Goal: Task Accomplishment & Management: Use online tool/utility

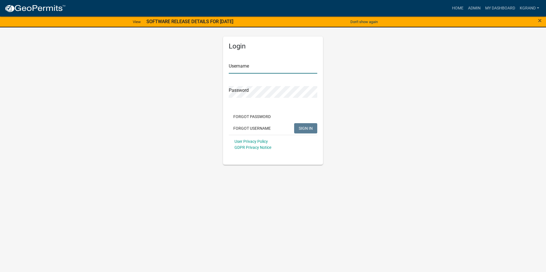
type input "kgrand"
click at [309, 128] on span "SIGN IN" at bounding box center [306, 128] width 14 height 5
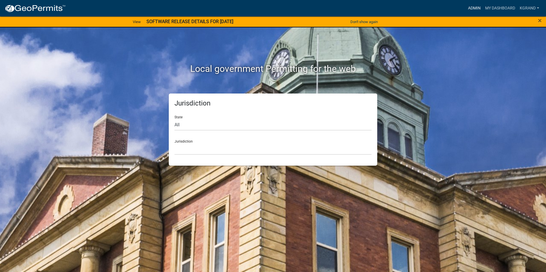
click at [471, 7] on link "Admin" at bounding box center [473, 8] width 17 height 11
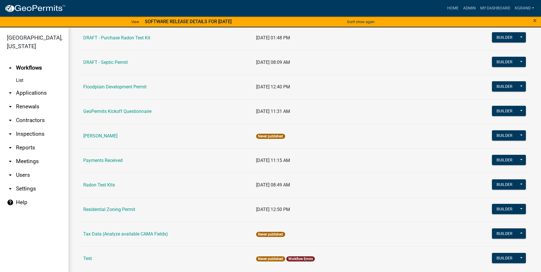
scroll to position [166, 0]
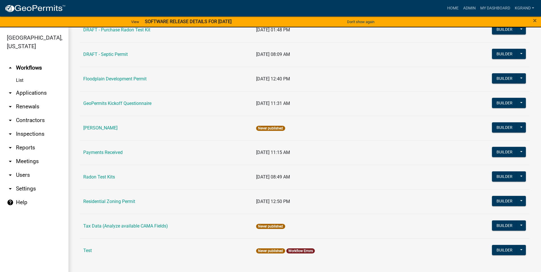
click at [95, 177] on link "Radon Test Kits" at bounding box center [99, 176] width 32 height 5
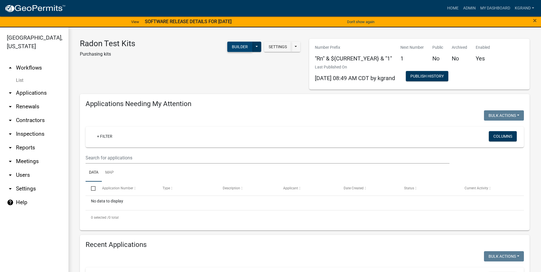
click at [230, 47] on button "Builder" at bounding box center [239, 47] width 25 height 10
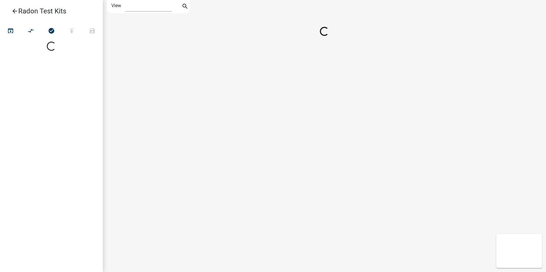
select select "1"
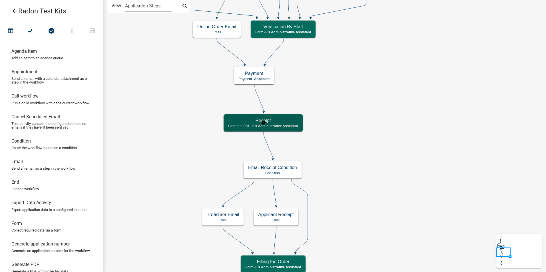
click at [280, 119] on h5 "Receipt" at bounding box center [263, 120] width 70 height 5
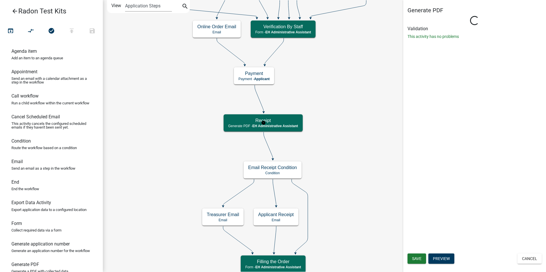
select select "DA3E3E5F-670D-4329-B60C-5CC8A4B2B679"
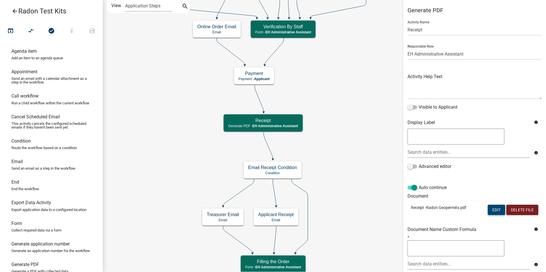
click at [488, 207] on button "Edit" at bounding box center [495, 210] width 17 height 10
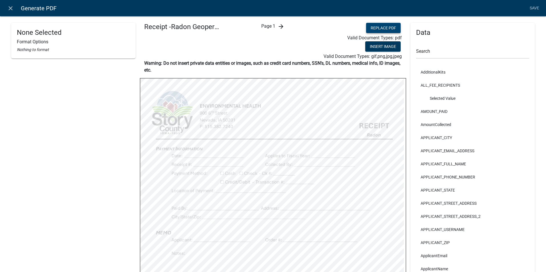
click at [380, 27] on button "Replace PDF" at bounding box center [383, 28] width 35 height 10
click at [376, 28] on button "Replace PDF" at bounding box center [383, 28] width 35 height 10
click at [11, 10] on icon "close" at bounding box center [10, 8] width 7 height 7
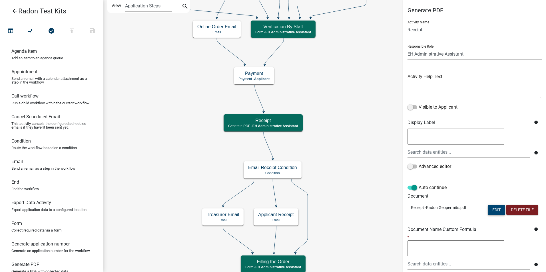
click at [489, 208] on button "Edit" at bounding box center [495, 210] width 17 height 10
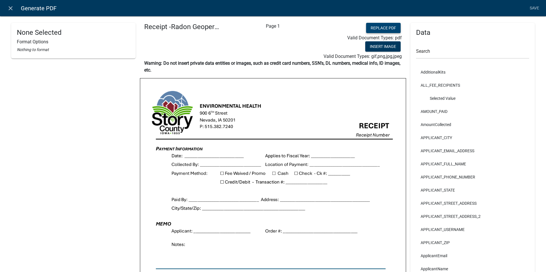
click at [366, 28] on button "Replace PDF" at bounding box center [383, 28] width 35 height 10
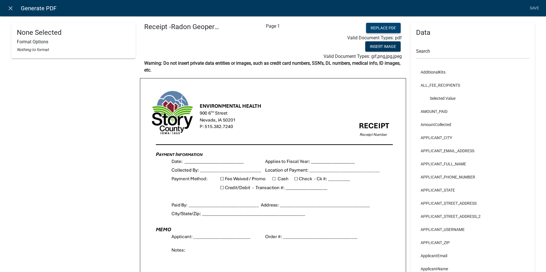
click at [379, 26] on button "Replace PDF" at bounding box center [383, 28] width 35 height 10
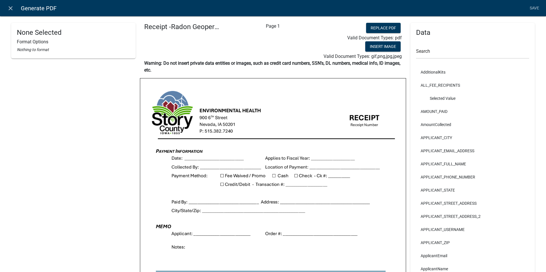
click at [270, 123] on img at bounding box center [272, 250] width 265 height 344
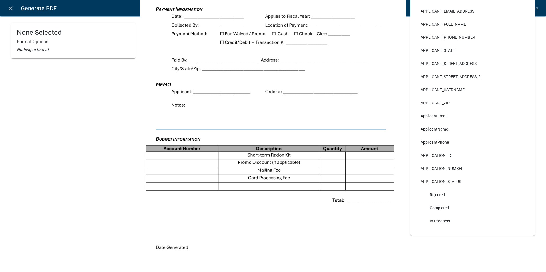
scroll to position [175, 0]
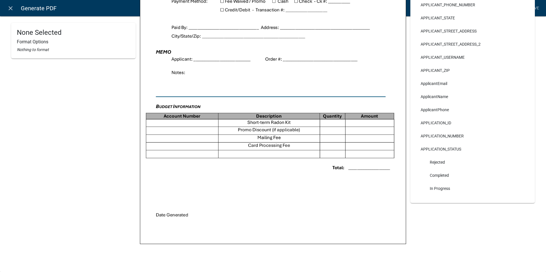
click at [266, 169] on img at bounding box center [272, 76] width 265 height 344
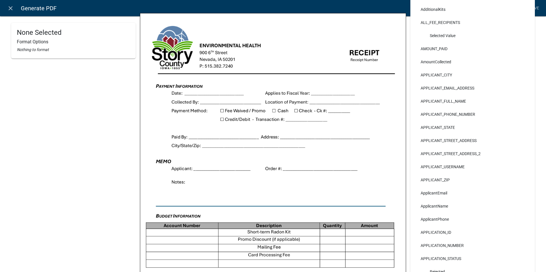
scroll to position [3, 0]
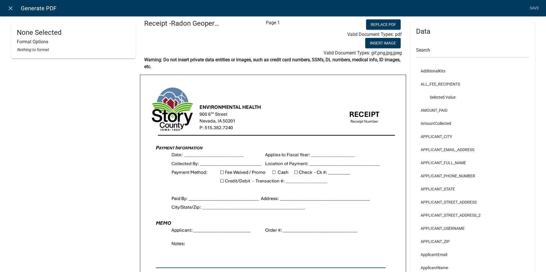
click at [300, 92] on img at bounding box center [272, 247] width 265 height 344
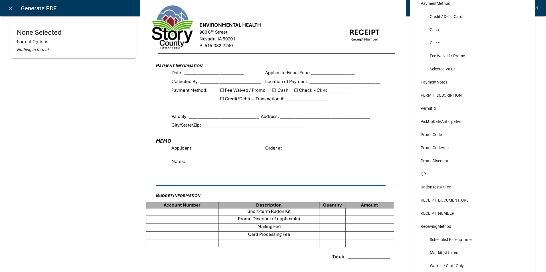
scroll to position [1712, 0]
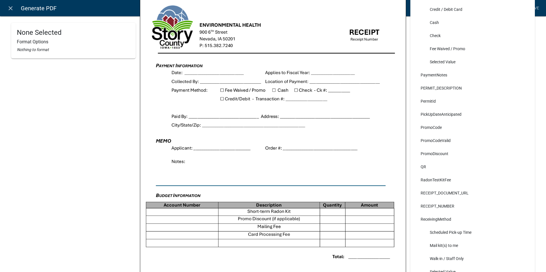
click at [227, 168] on img at bounding box center [272, 165] width 265 height 344
click at [236, 168] on img at bounding box center [272, 165] width 265 height 344
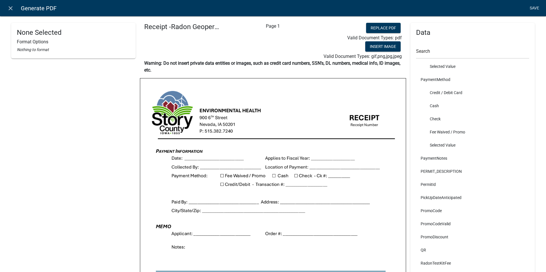
click at [531, 7] on link "Save" at bounding box center [534, 8] width 14 height 11
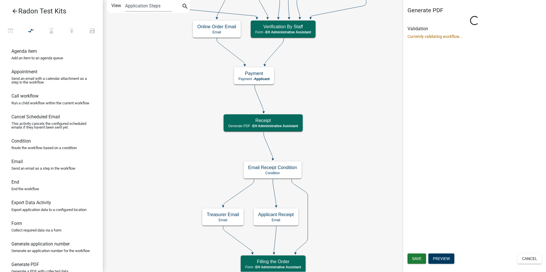
select select "DA3E3E5F-670D-4329-B60C-5CC8A4B2B679"
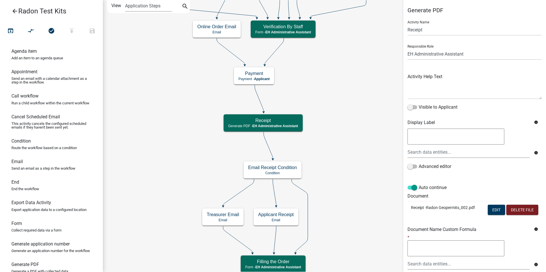
click at [459, 217] on td "Receipt -Radon Geopermits_002.pdf" at bounding box center [444, 210] width 74 height 19
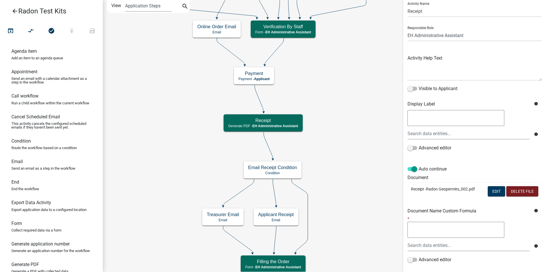
scroll to position [29, 0]
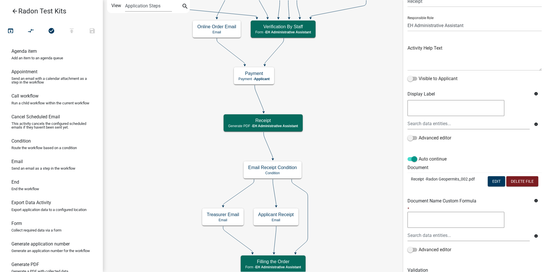
click at [534, 201] on icon "info" at bounding box center [536, 201] width 4 height 4
click at [489, 185] on button "Edit" at bounding box center [495, 181] width 17 height 10
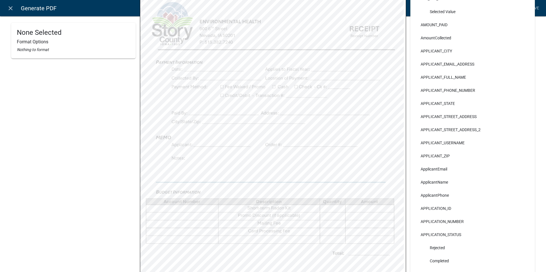
scroll to position [61, 0]
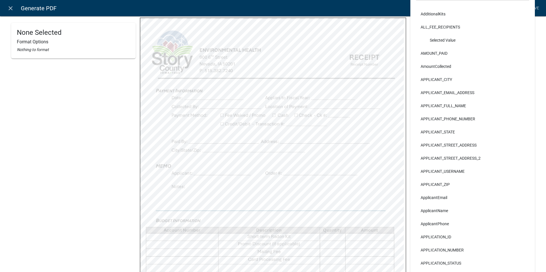
select select
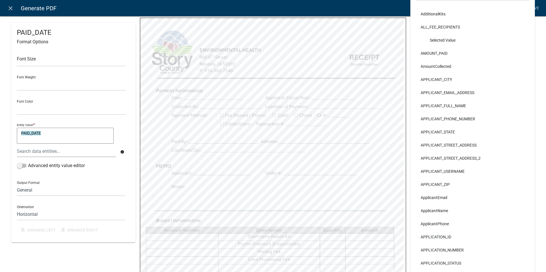
select select
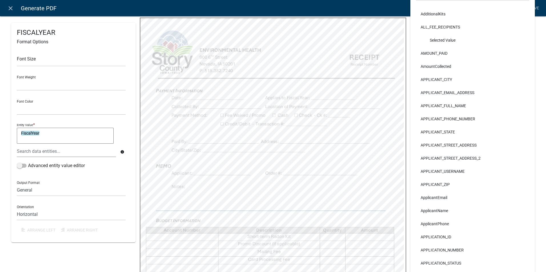
select select
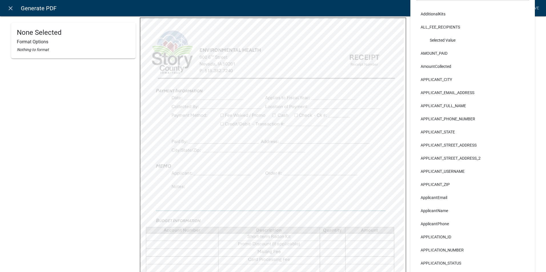
select select
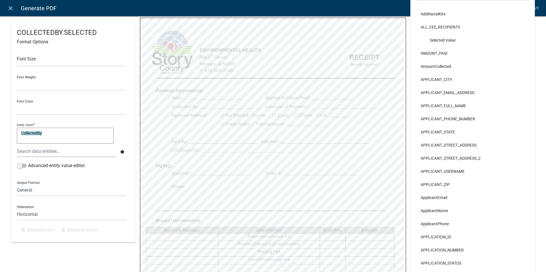
select select
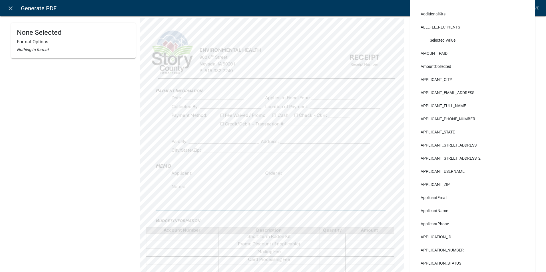
select select
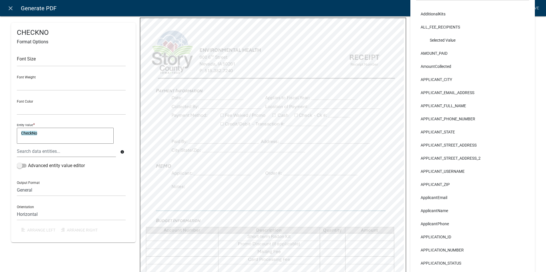
select select
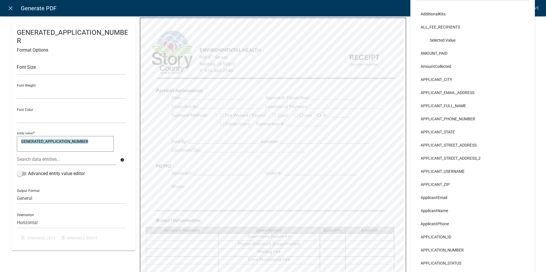
select select
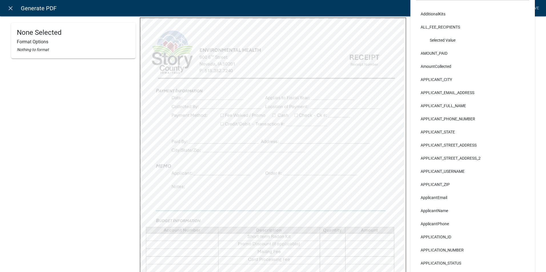
select select
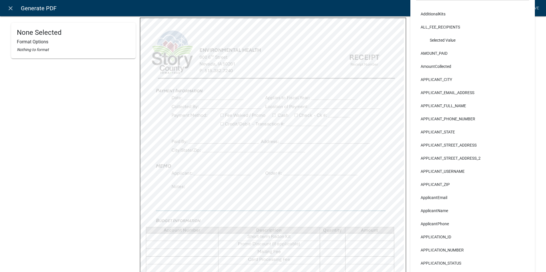
select select
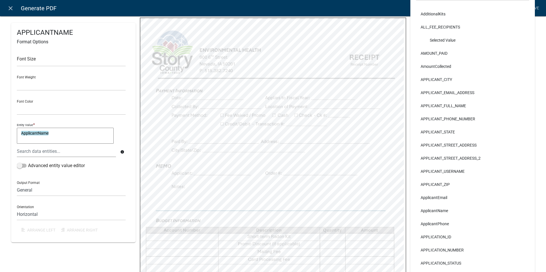
select select
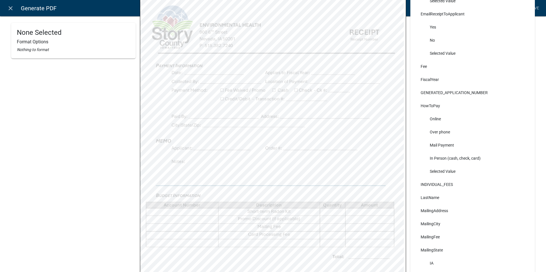
scroll to position [1056, 0]
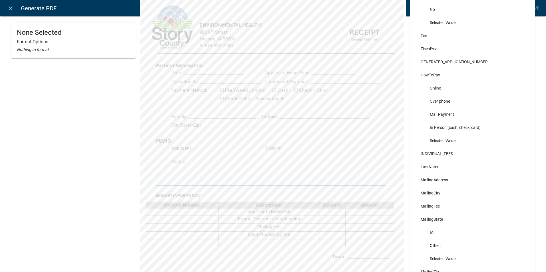
select select
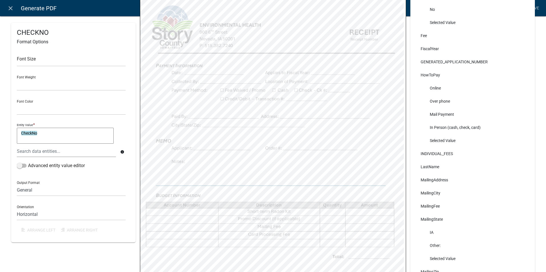
select select
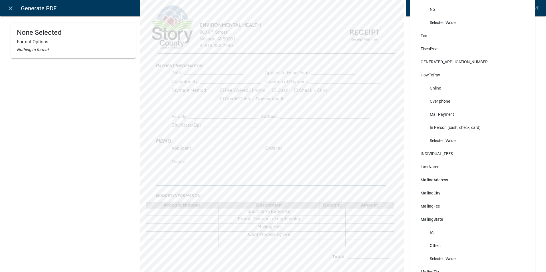
select select
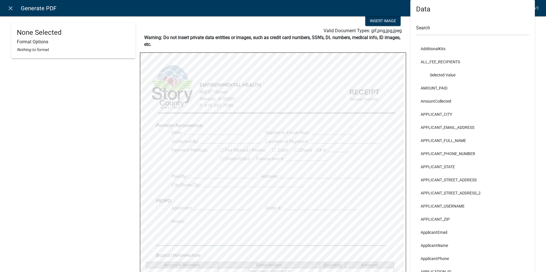
scroll to position [0, 0]
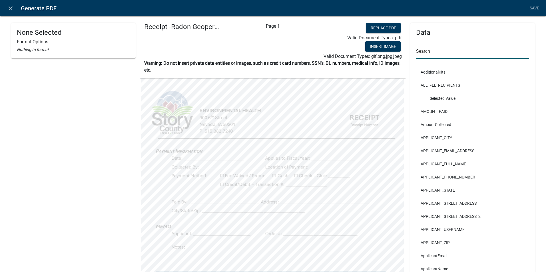
click at [421, 51] on input "text" at bounding box center [472, 53] width 113 height 12
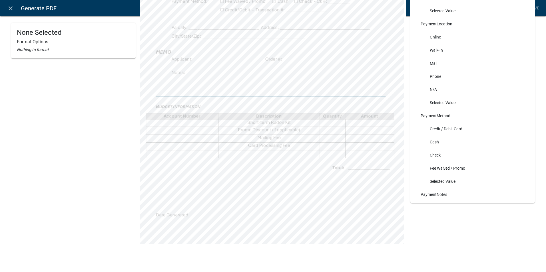
scroll to position [39, 0]
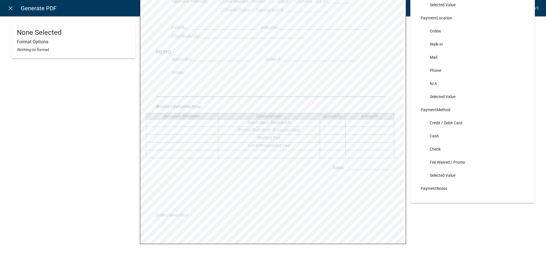
type input "pay"
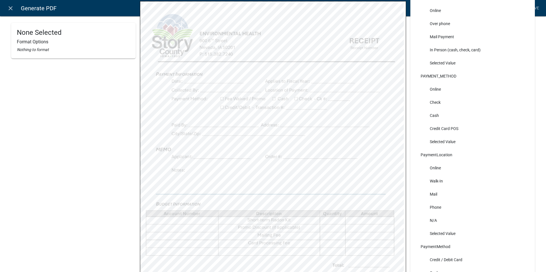
scroll to position [86, 0]
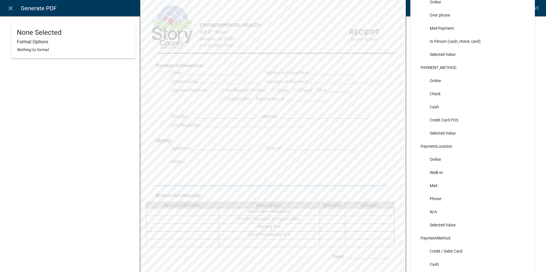
click at [536, 50] on div "None Selected Format Options Nothing to format Receipt -Radon Geopermits_002.pd…" at bounding box center [273, 138] width 546 height 435
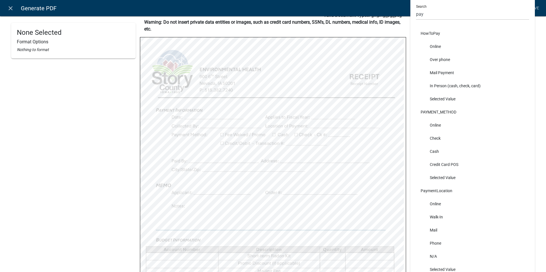
scroll to position [0, 0]
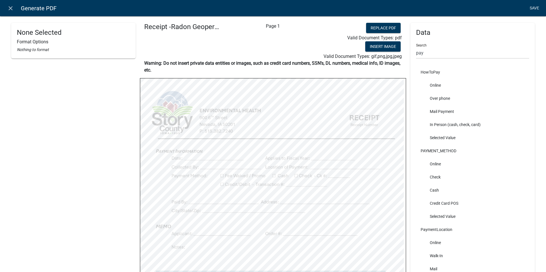
click at [531, 8] on link "Save" at bounding box center [534, 8] width 14 height 11
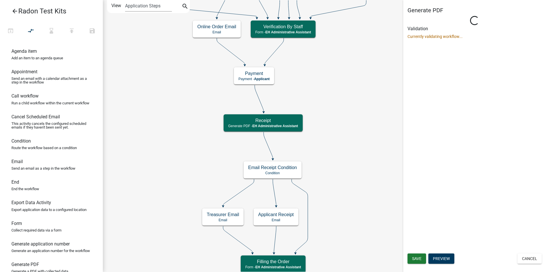
select select "DA3E3E5F-670D-4329-B60C-5CC8A4B2B679"
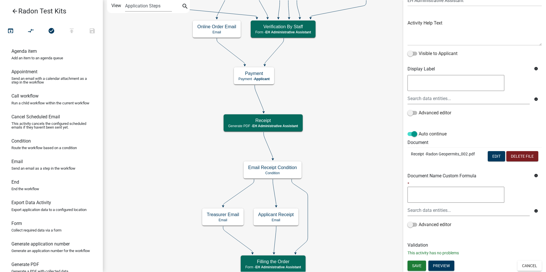
scroll to position [54, 0]
click at [416, 269] on button "Save" at bounding box center [416, 266] width 19 height 10
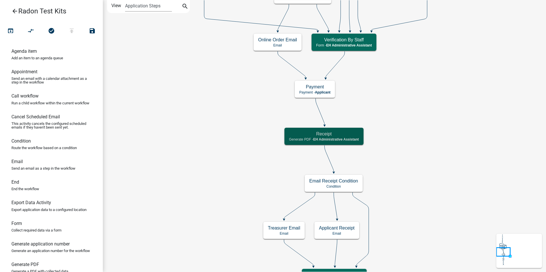
scroll to position [0, 0]
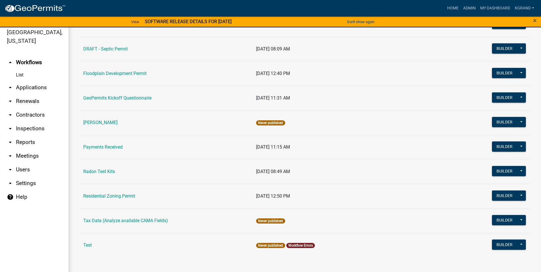
scroll to position [7, 0]
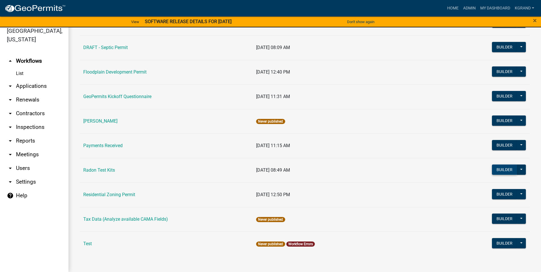
click at [498, 169] on button "Builder" at bounding box center [504, 170] width 25 height 10
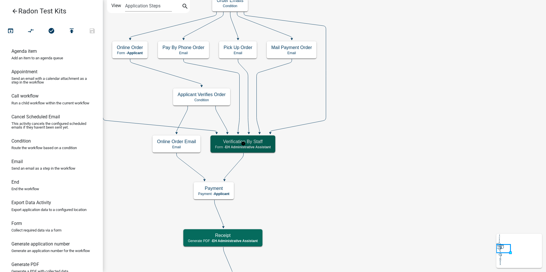
click at [231, 149] on div "Verification By Staff Form - EH Administrative Assistant" at bounding box center [242, 144] width 65 height 17
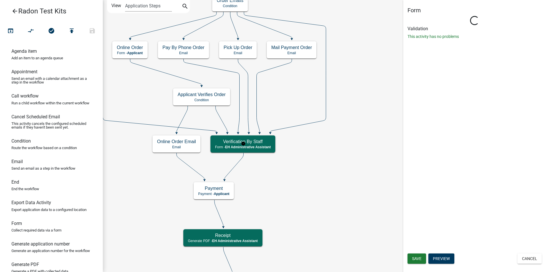
select select "DA3E3E5F-670D-4329-B60C-5CC8A4B2B679"
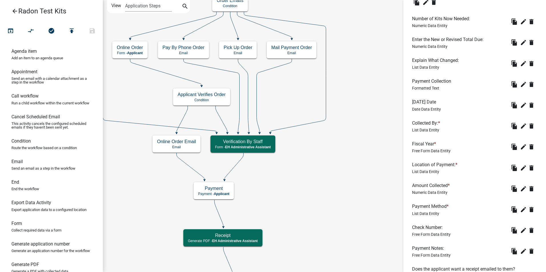
scroll to position [424, 0]
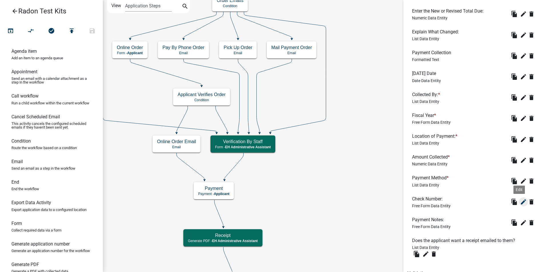
click at [520, 203] on icon "edit" at bounding box center [523, 202] width 7 height 7
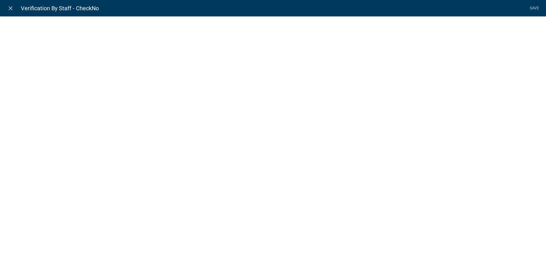
select select
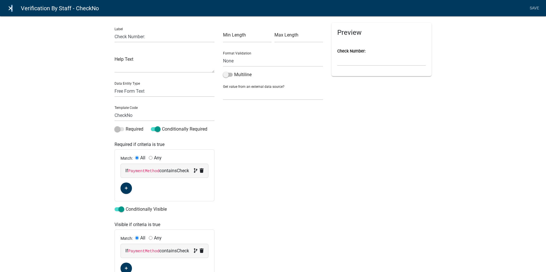
click at [11, 7] on icon "close" at bounding box center [10, 8] width 7 height 7
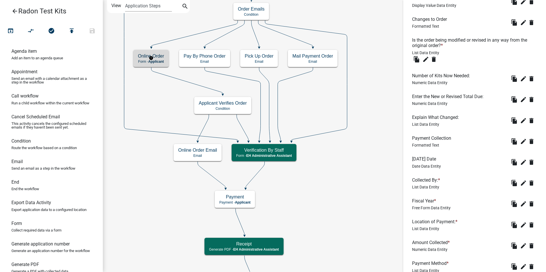
scroll to position [0, 0]
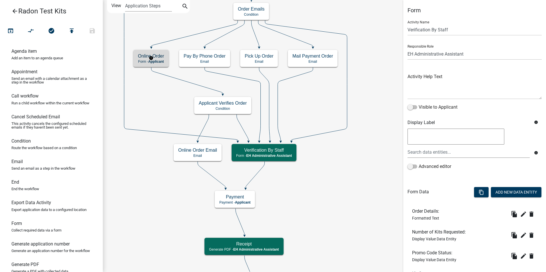
select select "DA3E3E5F-670D-4329-B60C-5CC8A4B2B679"
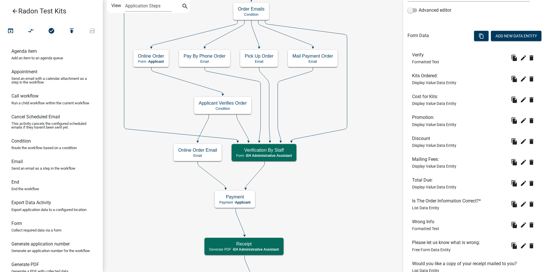
scroll to position [171, 0]
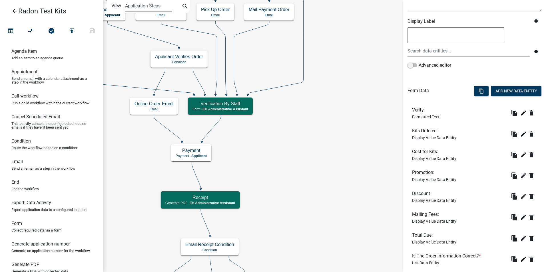
scroll to position [80, 0]
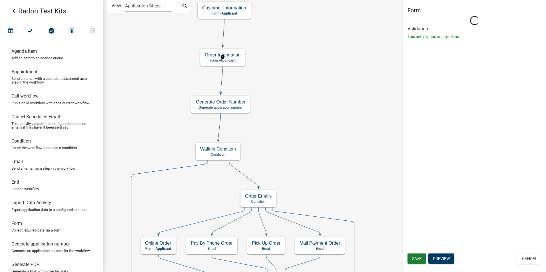
scroll to position [0, 0]
select select "DA3E3E5F-670D-4329-B60C-5CC8A4B2B679"
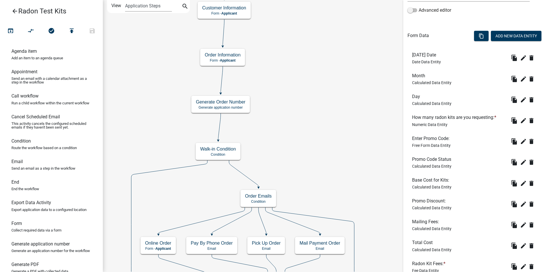
scroll to position [171, 0]
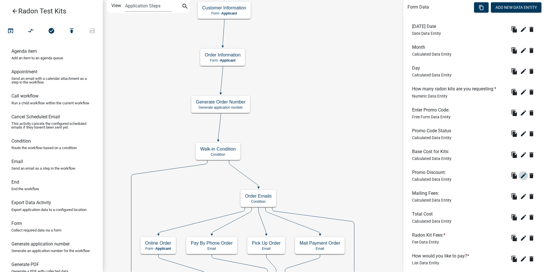
click at [520, 175] on icon "edit" at bounding box center [523, 175] width 7 height 7
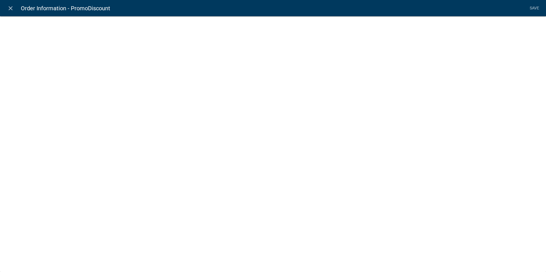
select select "calculated-value"
select select "3"
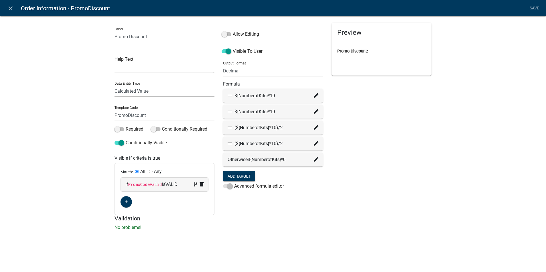
click at [316, 96] on icon at bounding box center [316, 95] width 5 height 5
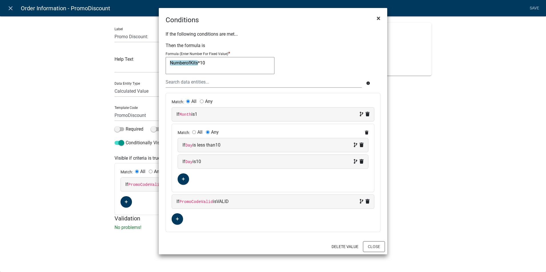
click at [377, 17] on span "×" at bounding box center [378, 18] width 4 height 8
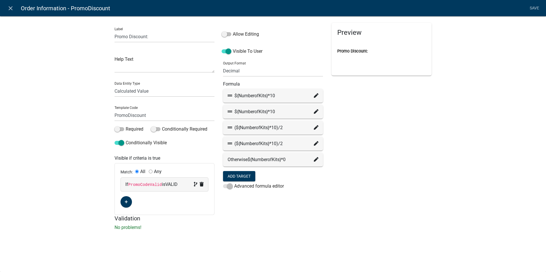
click at [433, 163] on div "Preview Promo Discount:" at bounding box center [381, 119] width 108 height 192
click at [10, 9] on icon "close" at bounding box center [10, 8] width 7 height 7
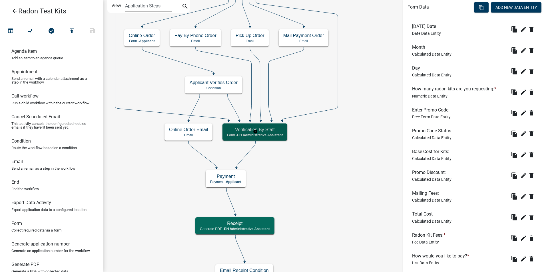
scroll to position [0, 0]
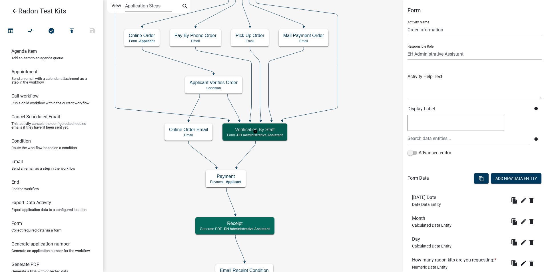
select select "DA3E3E5F-670D-4329-B60C-5CC8A4B2B679"
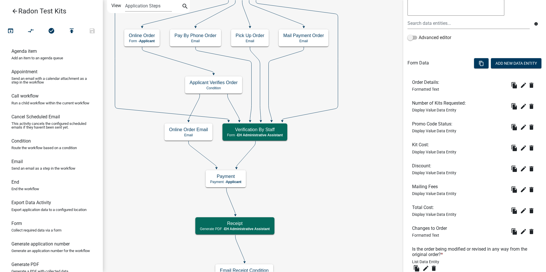
scroll to position [143, 0]
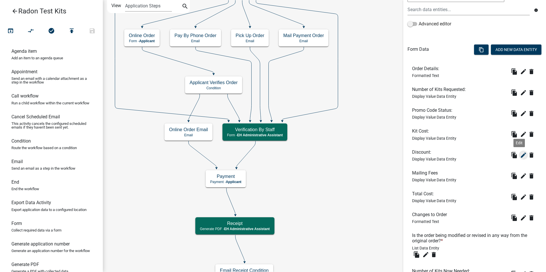
click at [520, 156] on icon "edit" at bounding box center [523, 155] width 7 height 7
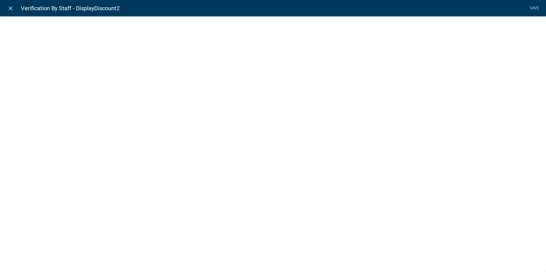
select select "display-entity-value"
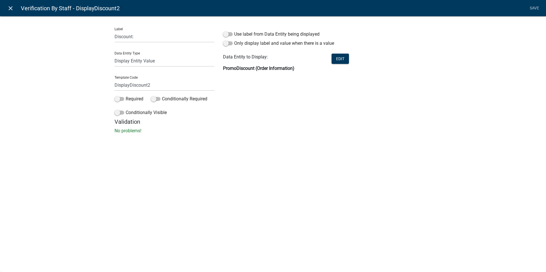
click at [9, 10] on icon "close" at bounding box center [10, 8] width 7 height 7
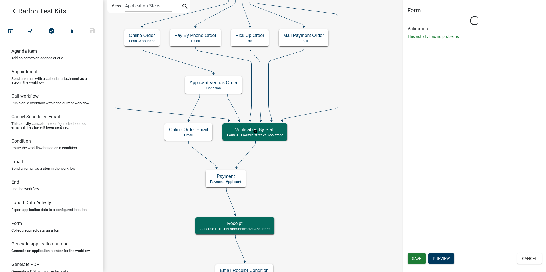
scroll to position [0, 0]
select select "DA3E3E5F-670D-4329-B60C-5CC8A4B2B679"
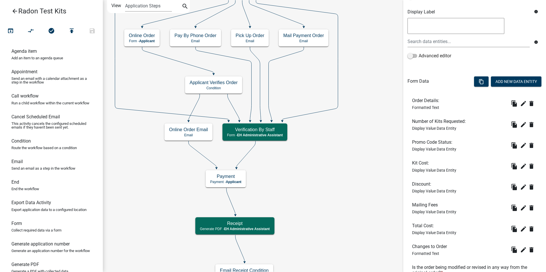
scroll to position [114, 0]
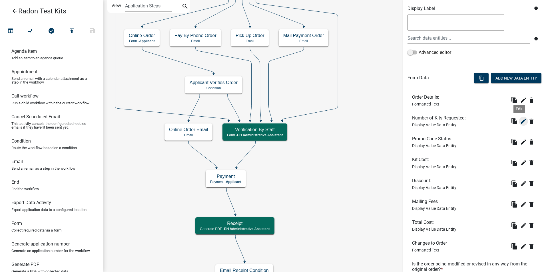
click at [520, 123] on icon "edit" at bounding box center [523, 121] width 7 height 7
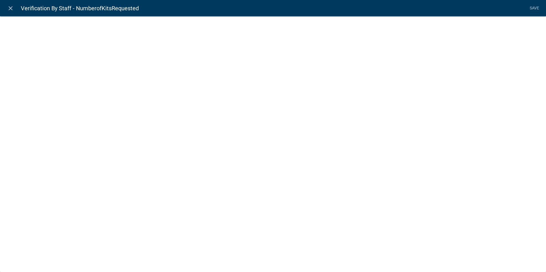
select select "display-entity-value"
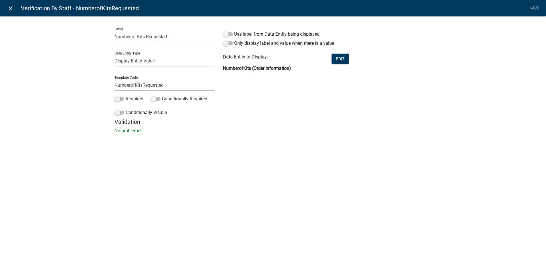
click at [9, 9] on icon "close" at bounding box center [10, 8] width 7 height 7
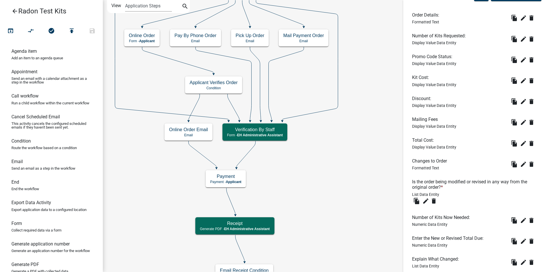
scroll to position [200, 0]
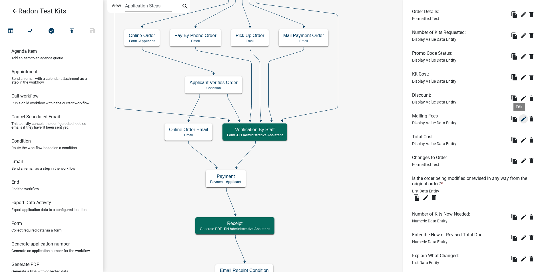
click at [520, 120] on icon "edit" at bounding box center [523, 119] width 7 height 7
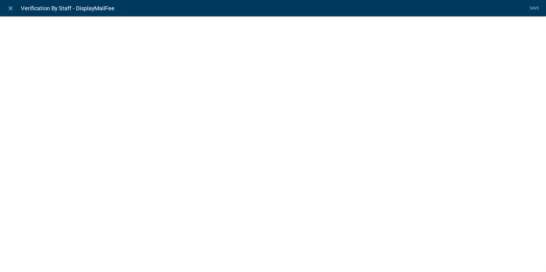
select select "display-entity-value"
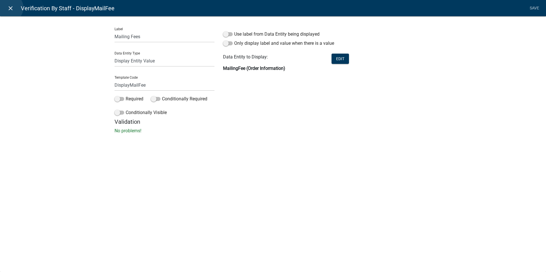
click at [9, 8] on icon "close" at bounding box center [10, 8] width 7 height 7
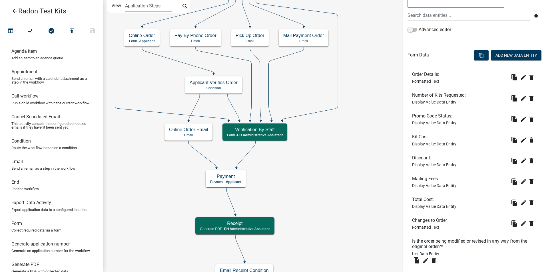
scroll to position [114, 0]
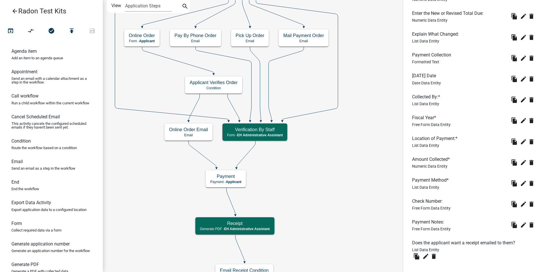
scroll to position [452, 0]
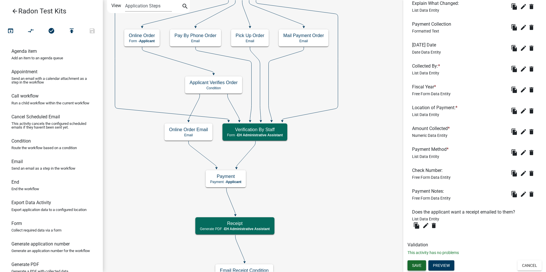
click at [420, 267] on span "Save" at bounding box center [416, 265] width 9 height 5
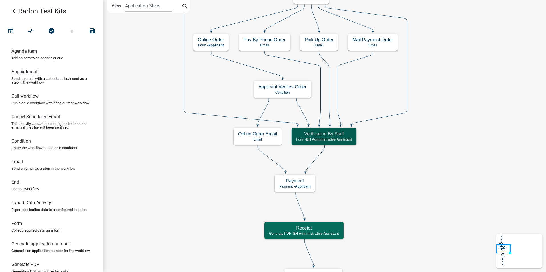
scroll to position [0, 0]
